Goal: Task Accomplishment & Management: Manage account settings

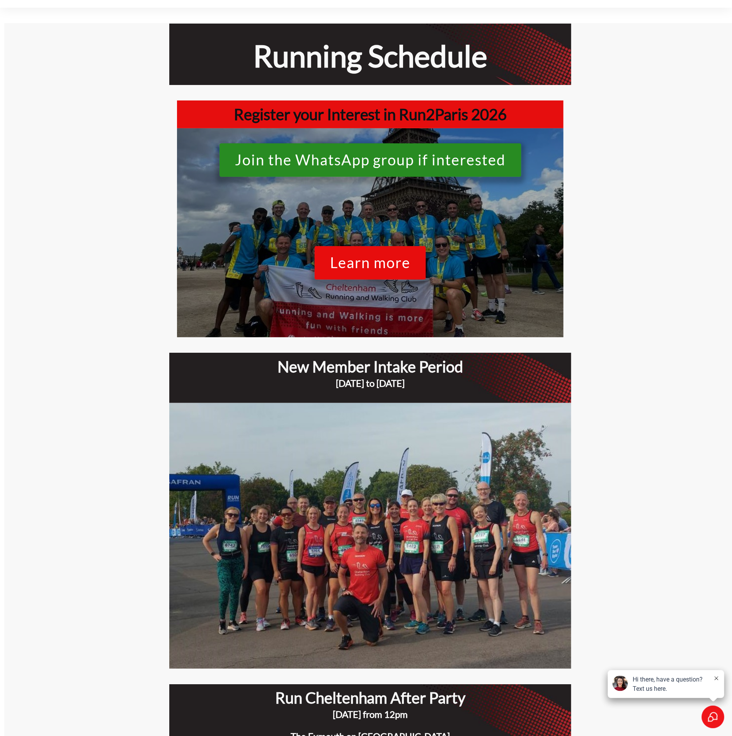
scroll to position [58, 0]
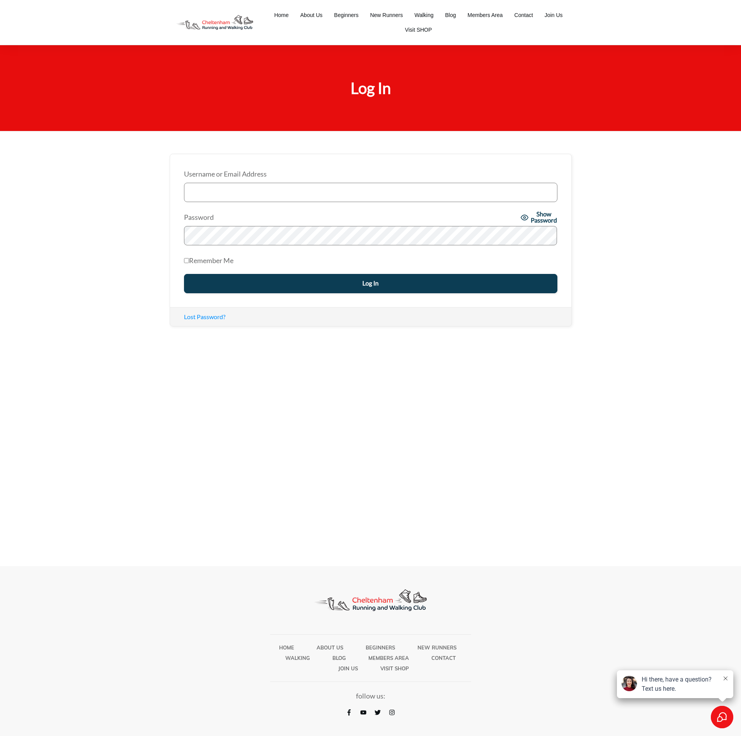
type input "[EMAIL_ADDRESS][DOMAIN_NAME]"
click at [365, 276] on input "Log In" at bounding box center [370, 283] width 373 height 19
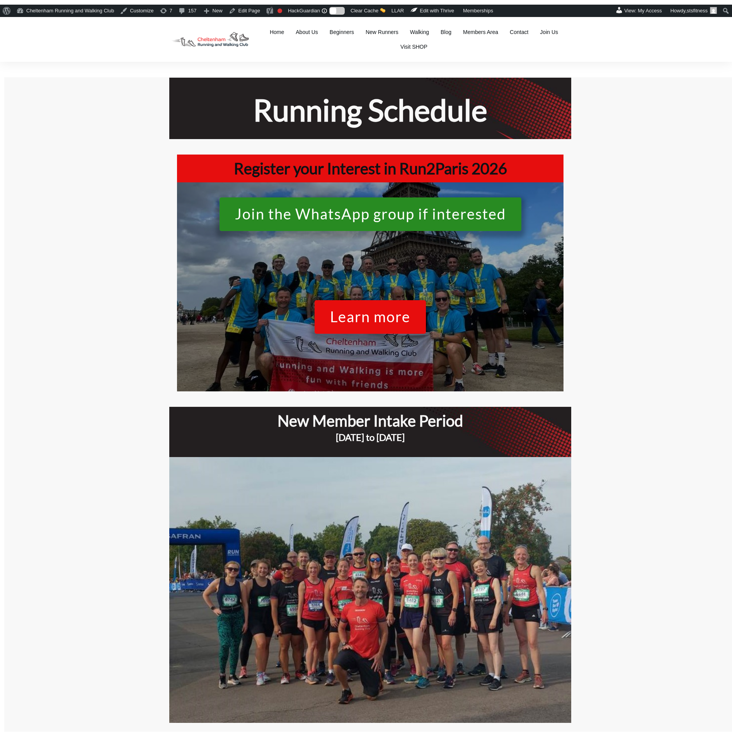
scroll to position [70, 0]
